Goal: Find specific page/section: Find specific page/section

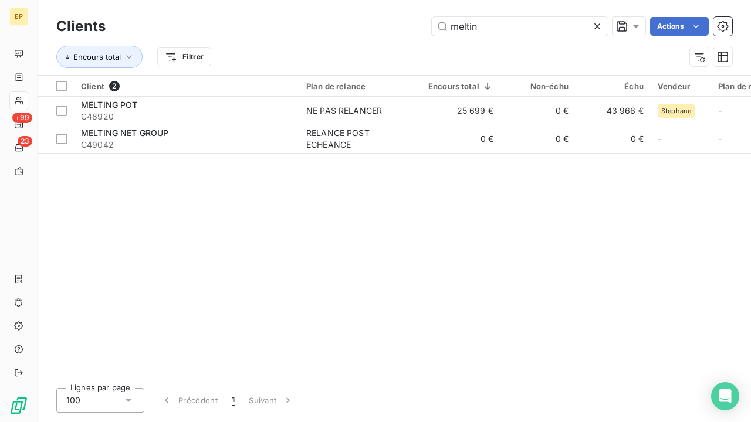
type input "melt in"
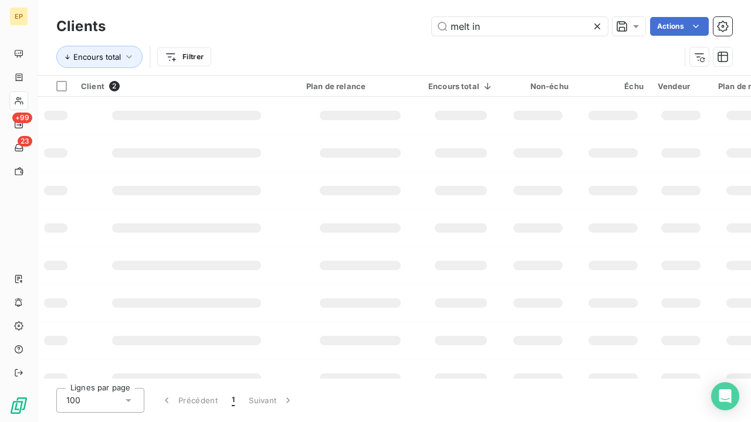
click at [256, 111] on div at bounding box center [187, 115] width 150 height 9
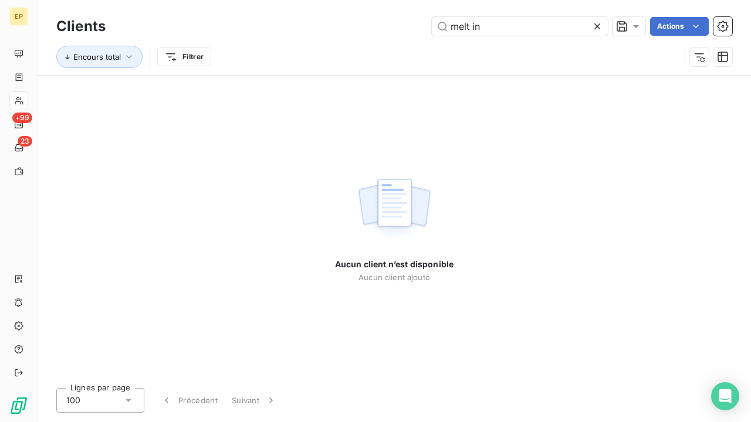
click at [597, 29] on icon at bounding box center [597, 27] width 12 height 12
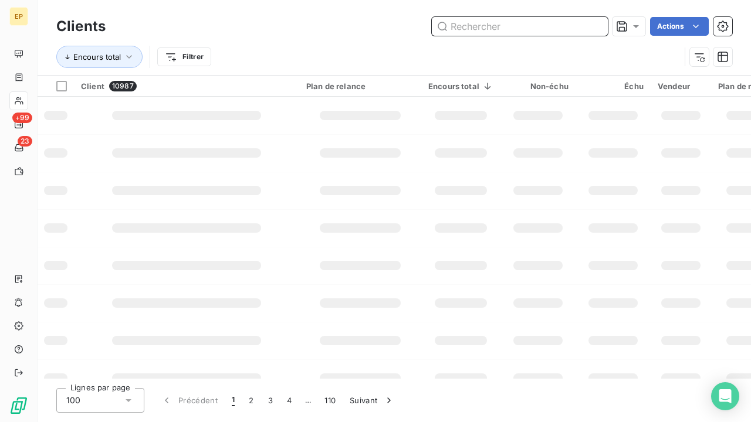
click at [567, 29] on input "text" at bounding box center [520, 26] width 176 height 19
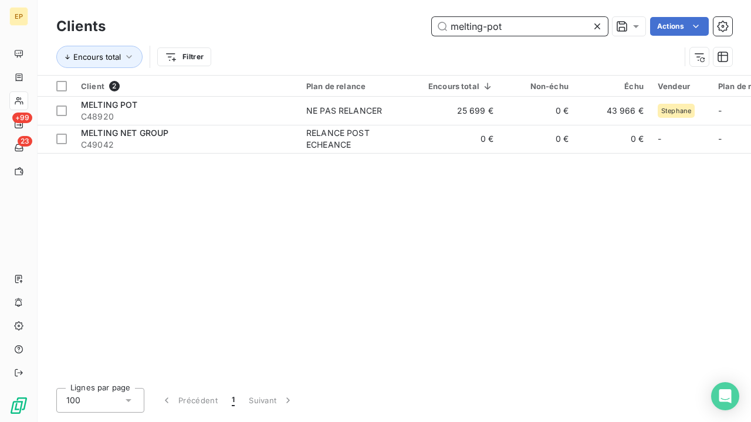
type input "melting-pot"
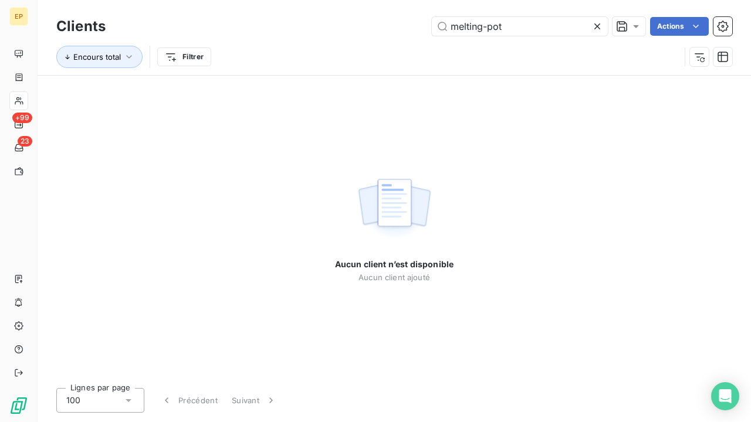
click at [592, 26] on icon at bounding box center [597, 27] width 12 height 12
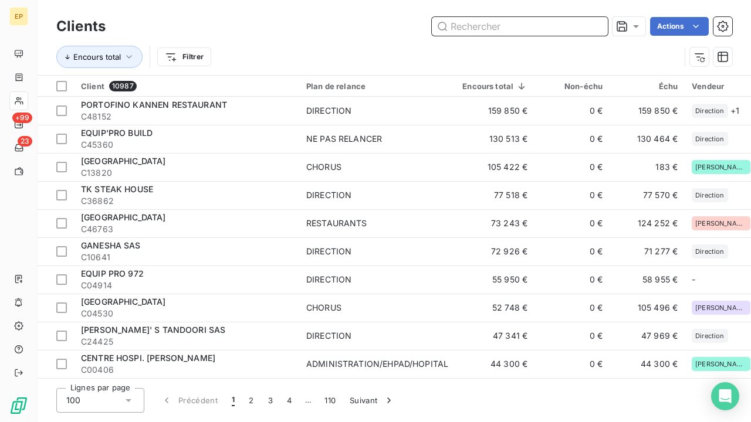
click at [554, 23] on input "text" at bounding box center [520, 26] width 176 height 19
type input "l"
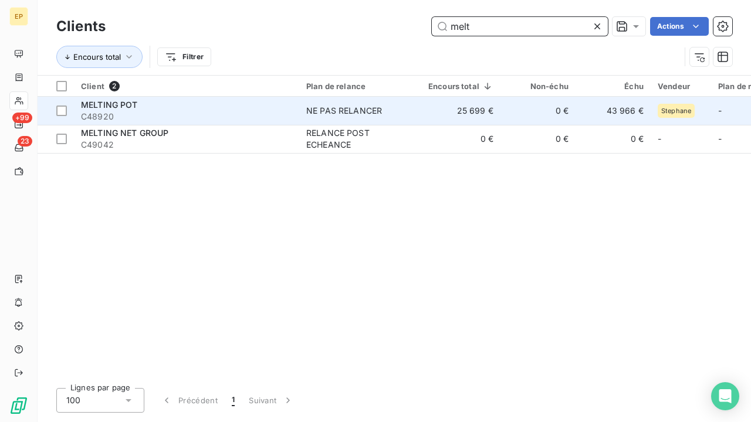
type input "melt"
click at [169, 106] on div "MELTING POT" at bounding box center [186, 105] width 211 height 12
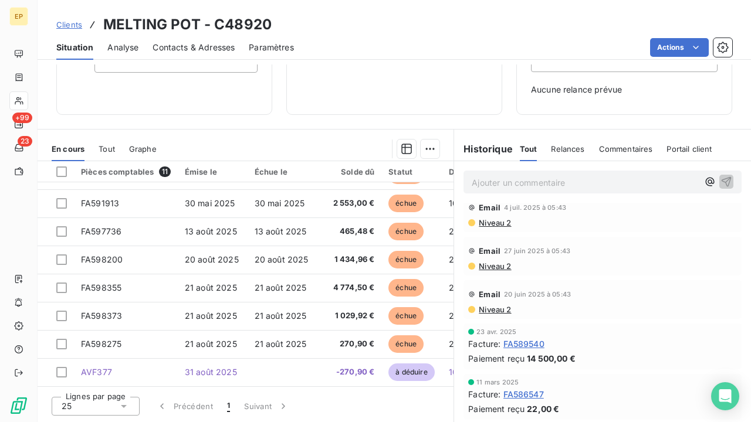
scroll to position [141, 0]
click at [232, 46] on span "Contacts & Adresses" at bounding box center [194, 48] width 82 height 12
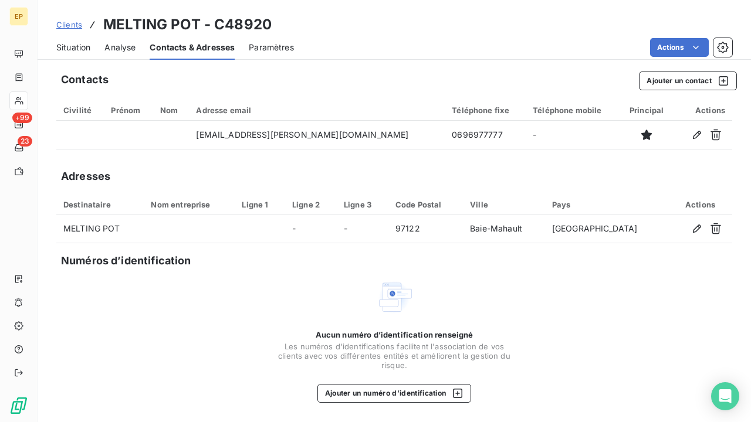
click at [77, 45] on span "Situation" at bounding box center [73, 48] width 34 height 12
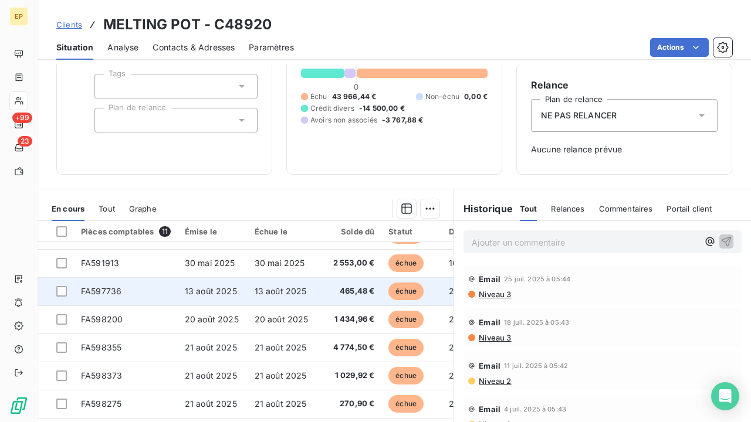
scroll to position [109, 0]
